Goal: Information Seeking & Learning: Learn about a topic

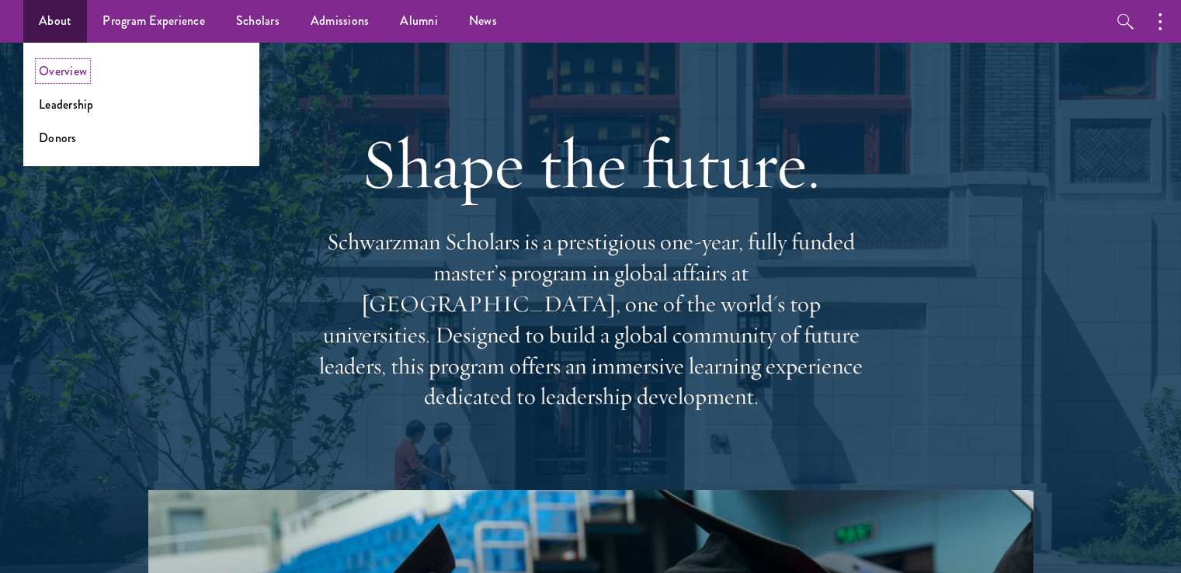
click at [64, 72] on link "Overview" at bounding box center [63, 71] width 48 height 18
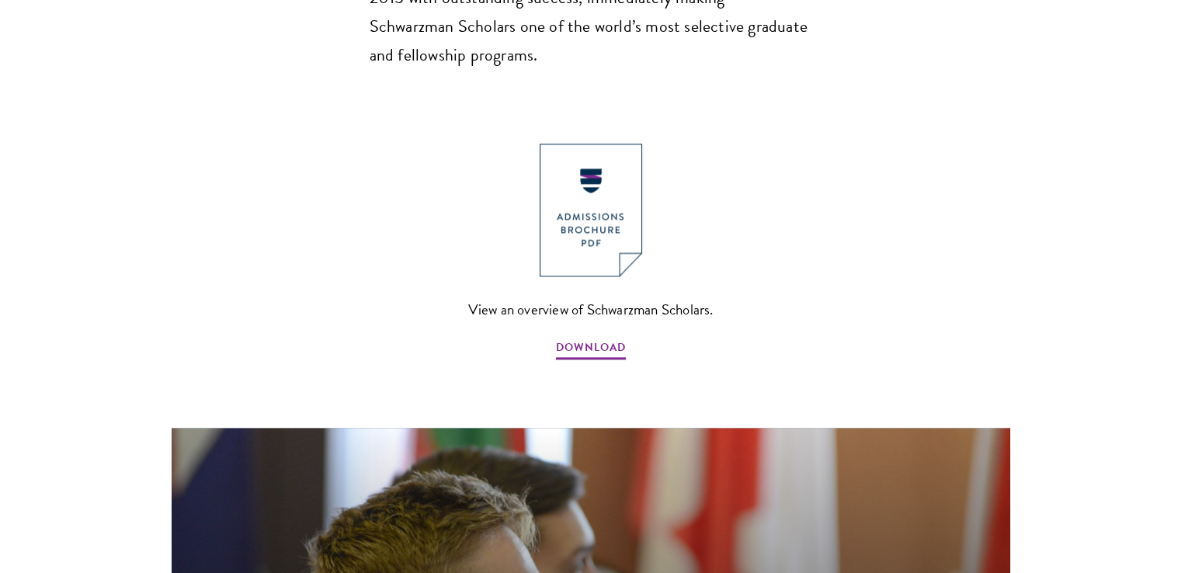
scroll to position [1680, 0]
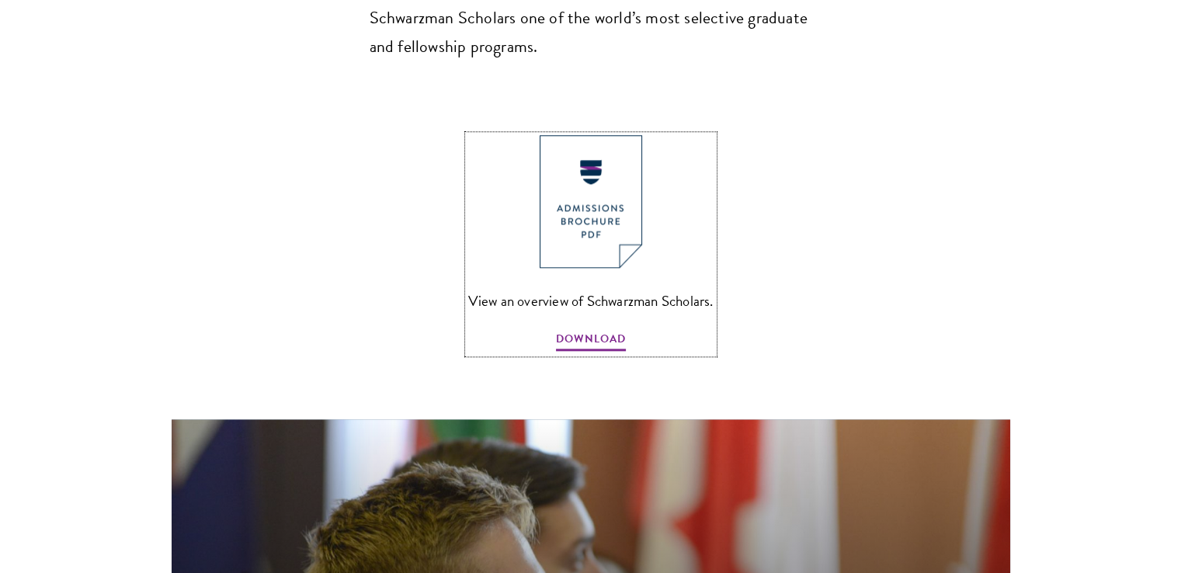
click at [583, 288] on span "View an overview of Schwarzman Scholars." at bounding box center [590, 301] width 245 height 26
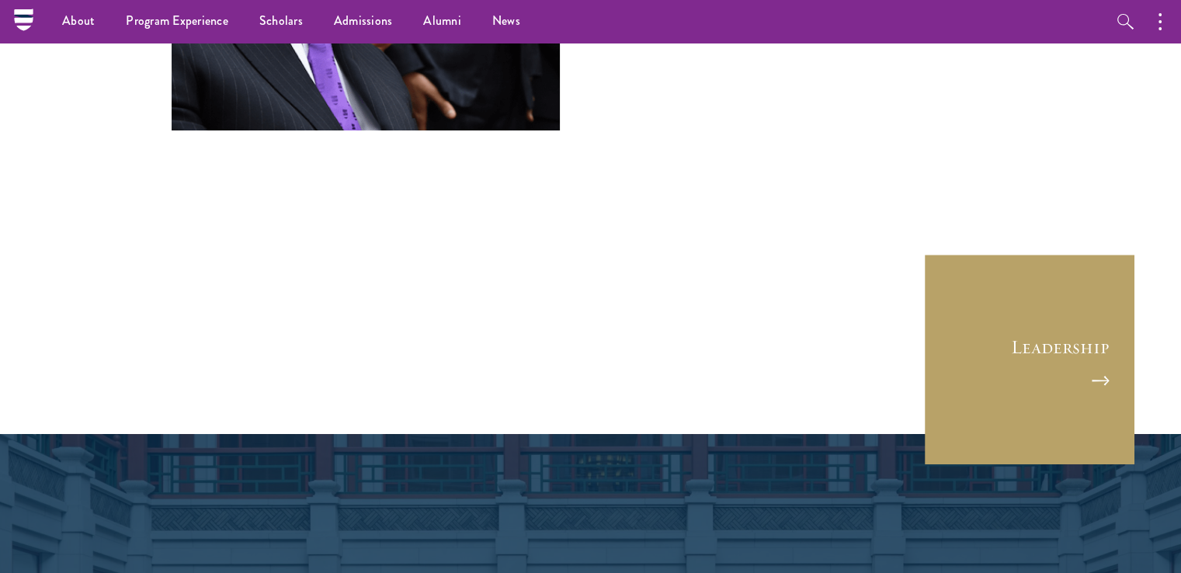
scroll to position [5795, 0]
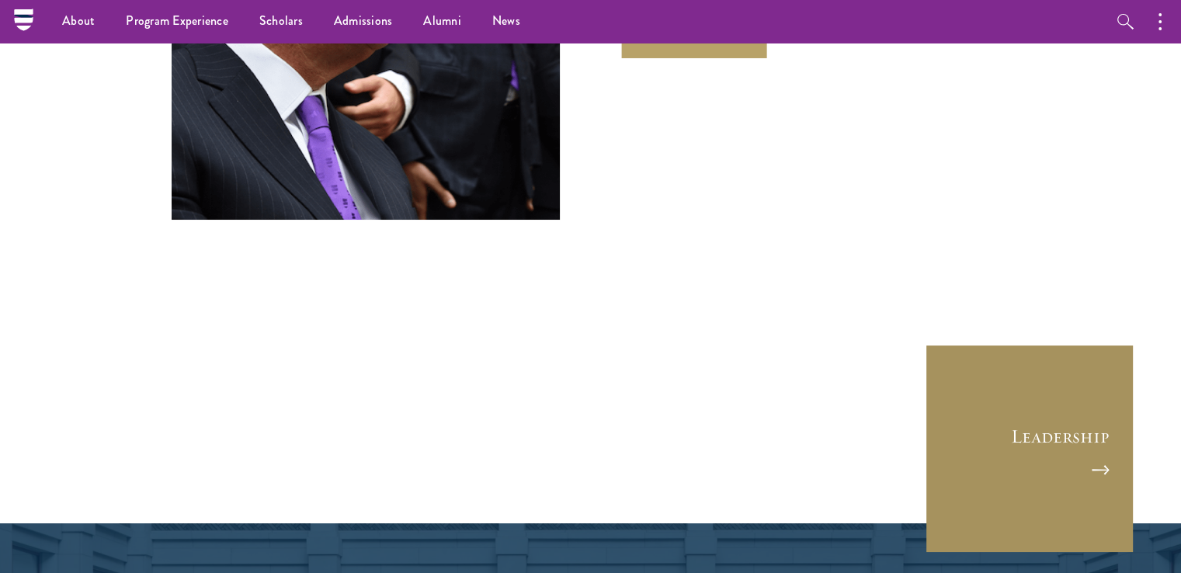
click at [1045, 344] on link "Leadership" at bounding box center [1030, 449] width 210 height 210
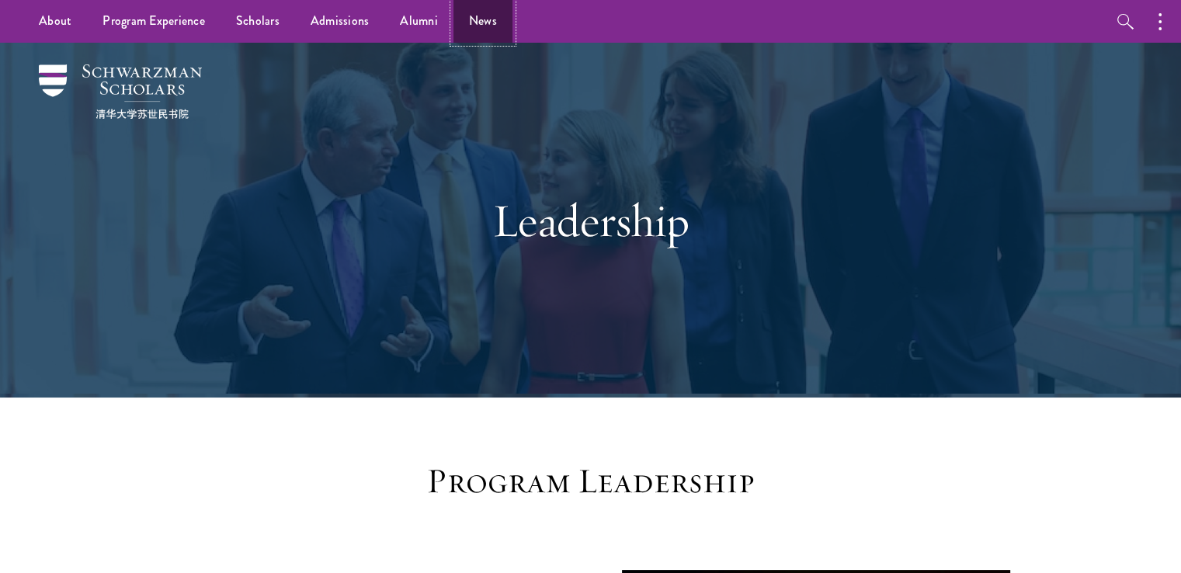
click at [483, 24] on link "News" at bounding box center [482, 21] width 59 height 43
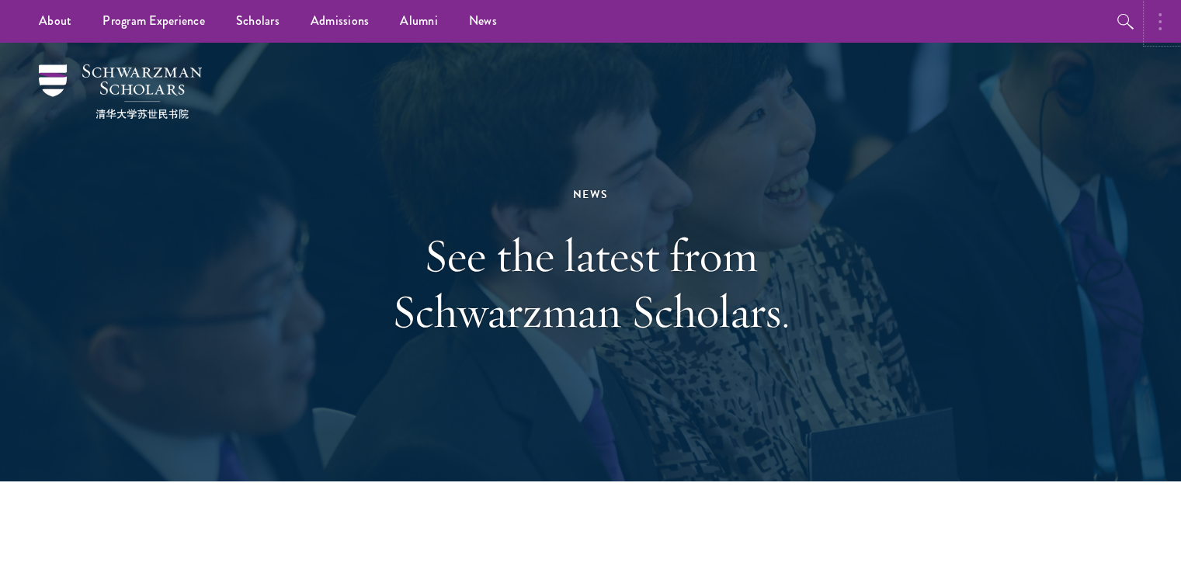
click at [1156, 25] on button "button" at bounding box center [1164, 21] width 34 height 43
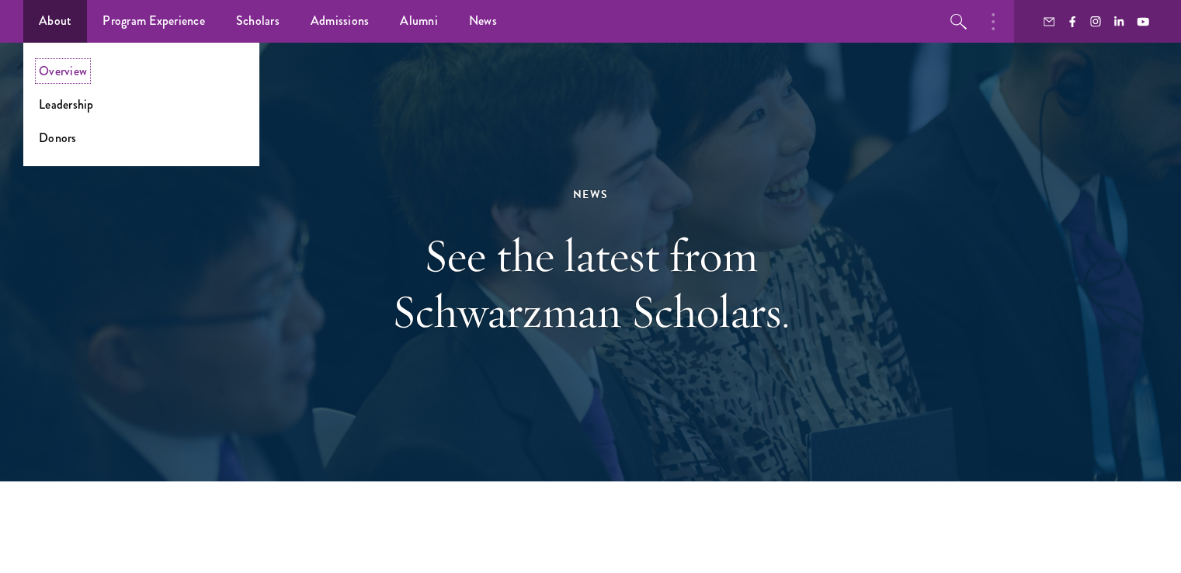
click at [56, 75] on link "Overview" at bounding box center [63, 71] width 48 height 18
